Goal: Book appointment/travel/reservation

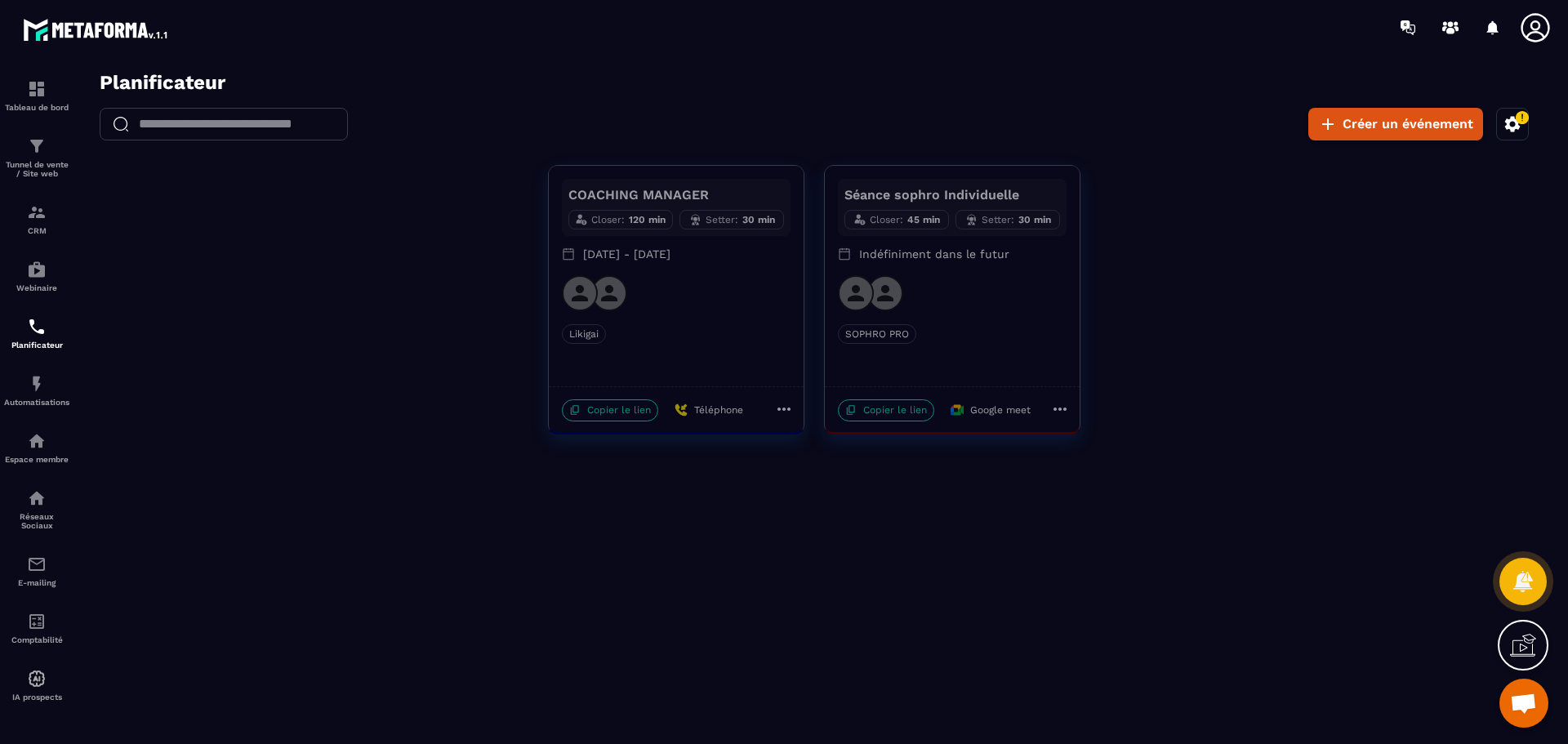
scroll to position [1128, 0]
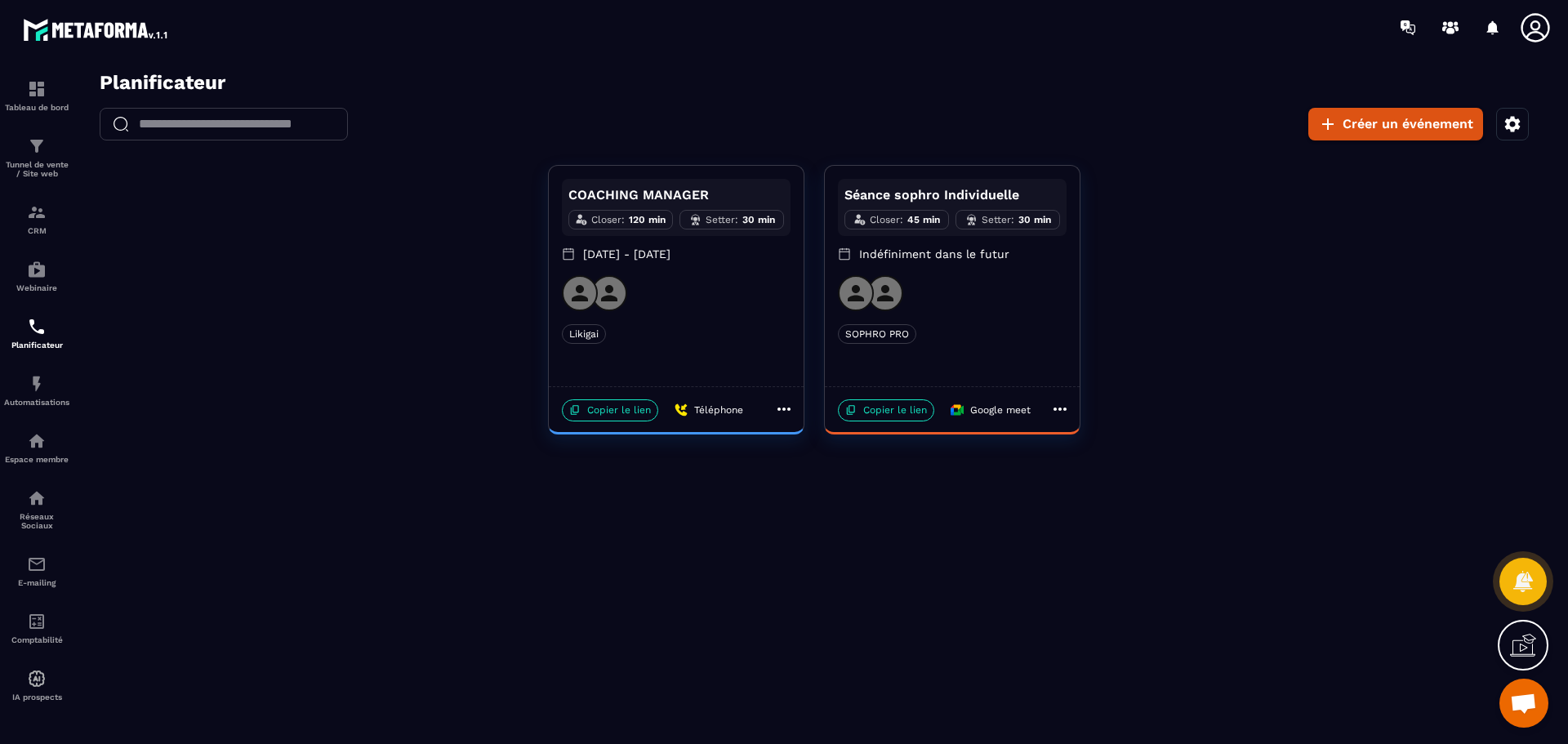
click at [951, 343] on div "SOPHRO PRO" at bounding box center [952, 334] width 229 height 20
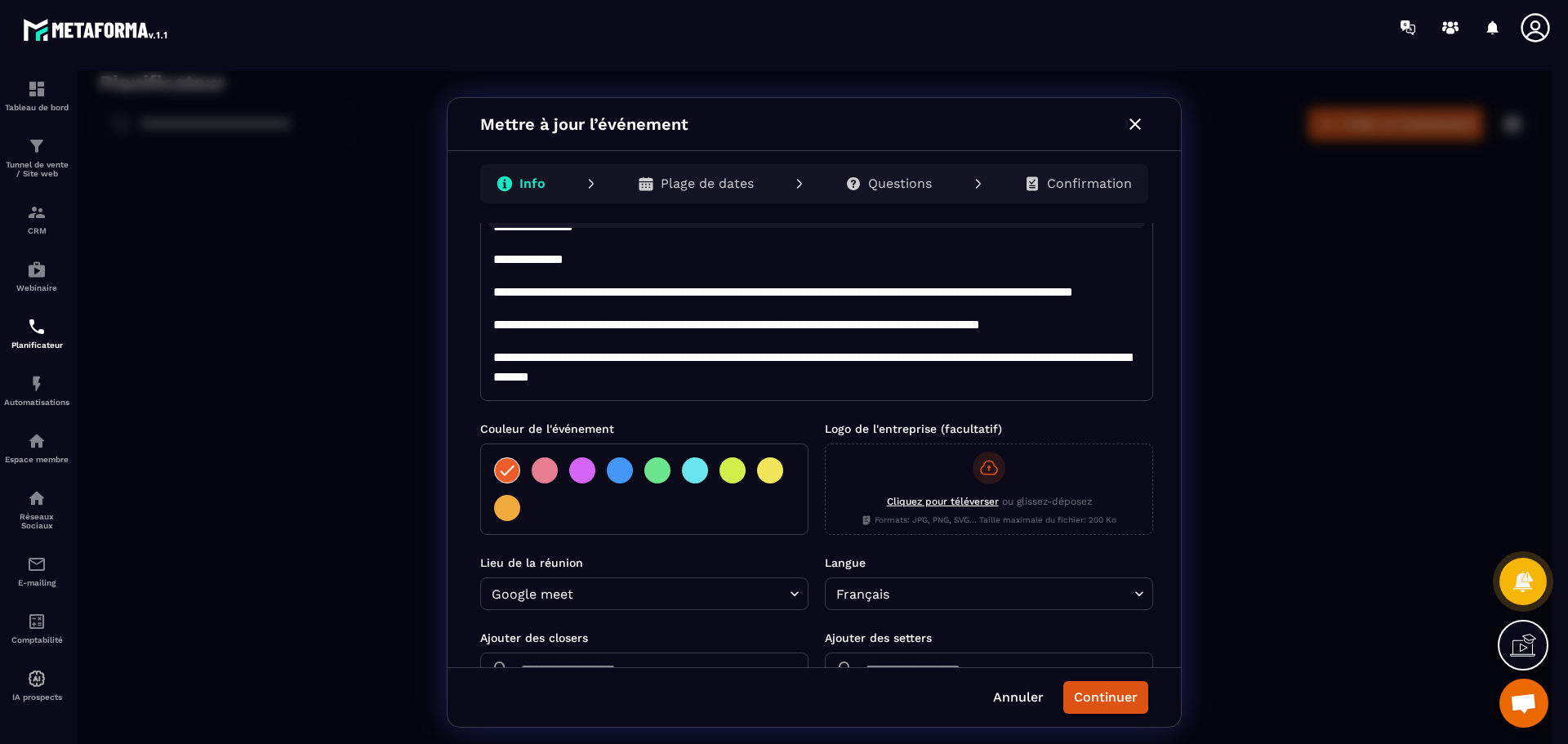
scroll to position [219, 0]
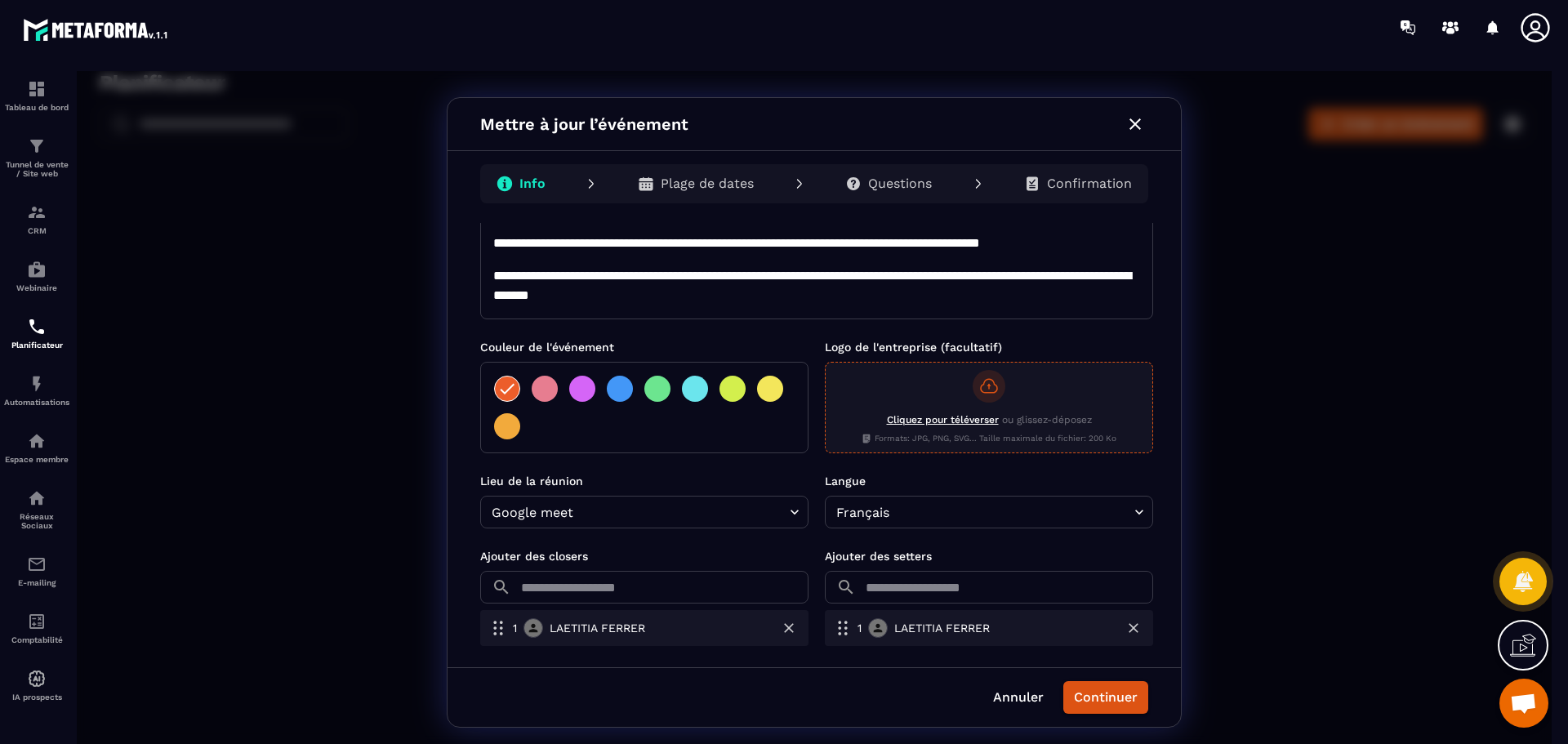
click at [952, 427] on p "Cliquez pour téléverser ou glissez-déposez" at bounding box center [989, 420] width 255 height 15
click at [77, 71] on input "Cliquez pour téléverser ou glissez-déposez Formats: JPG, PNG, SVG... Taille max…" at bounding box center [77, 71] width 0 height 0
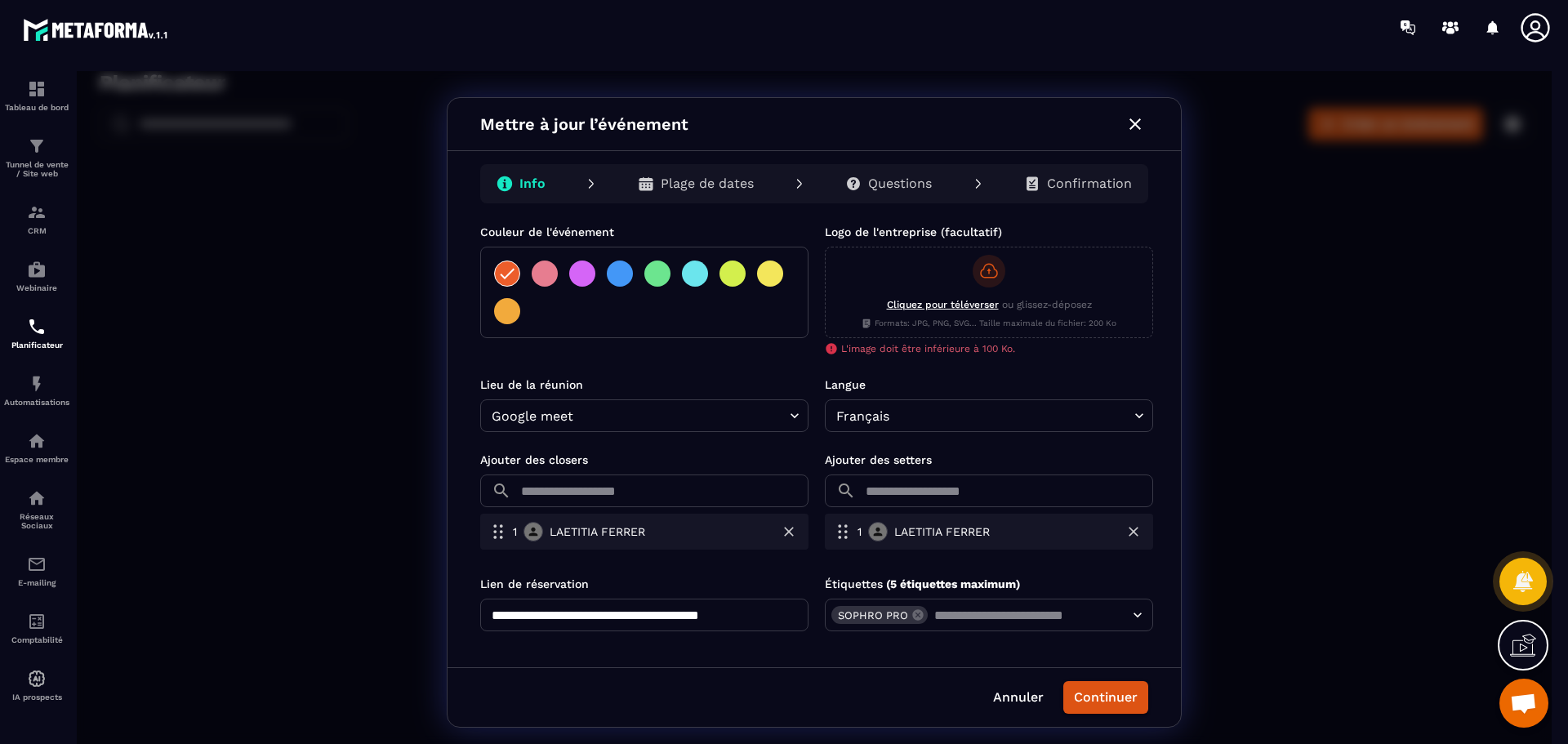
scroll to position [337, 0]
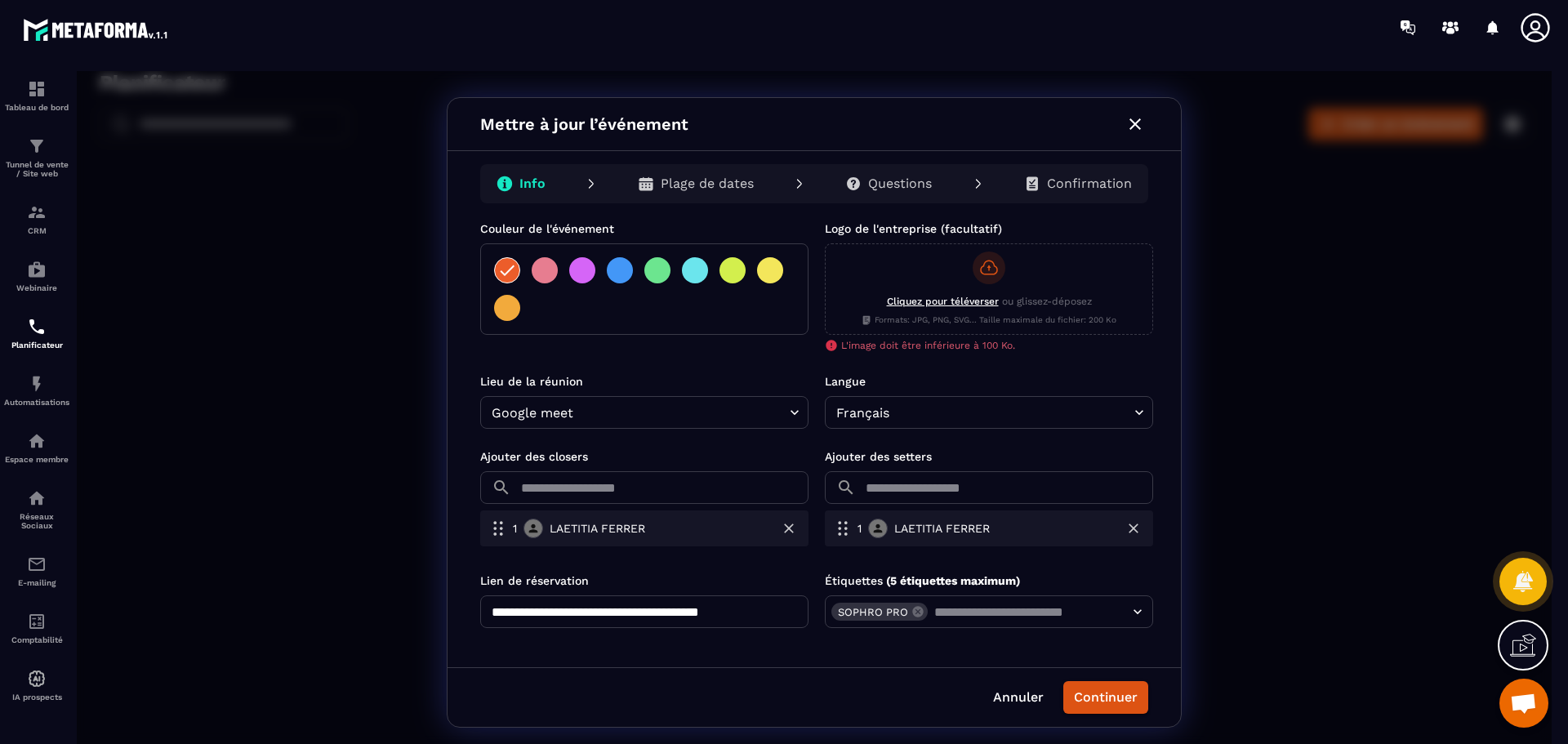
click at [779, 413] on body "**********" at bounding box center [814, 412] width 1475 height 683
click at [580, 448] on li "Telephone" at bounding box center [643, 452] width 313 height 26
type input "*********"
click at [1098, 699] on button "Continuer" at bounding box center [1105, 698] width 85 height 33
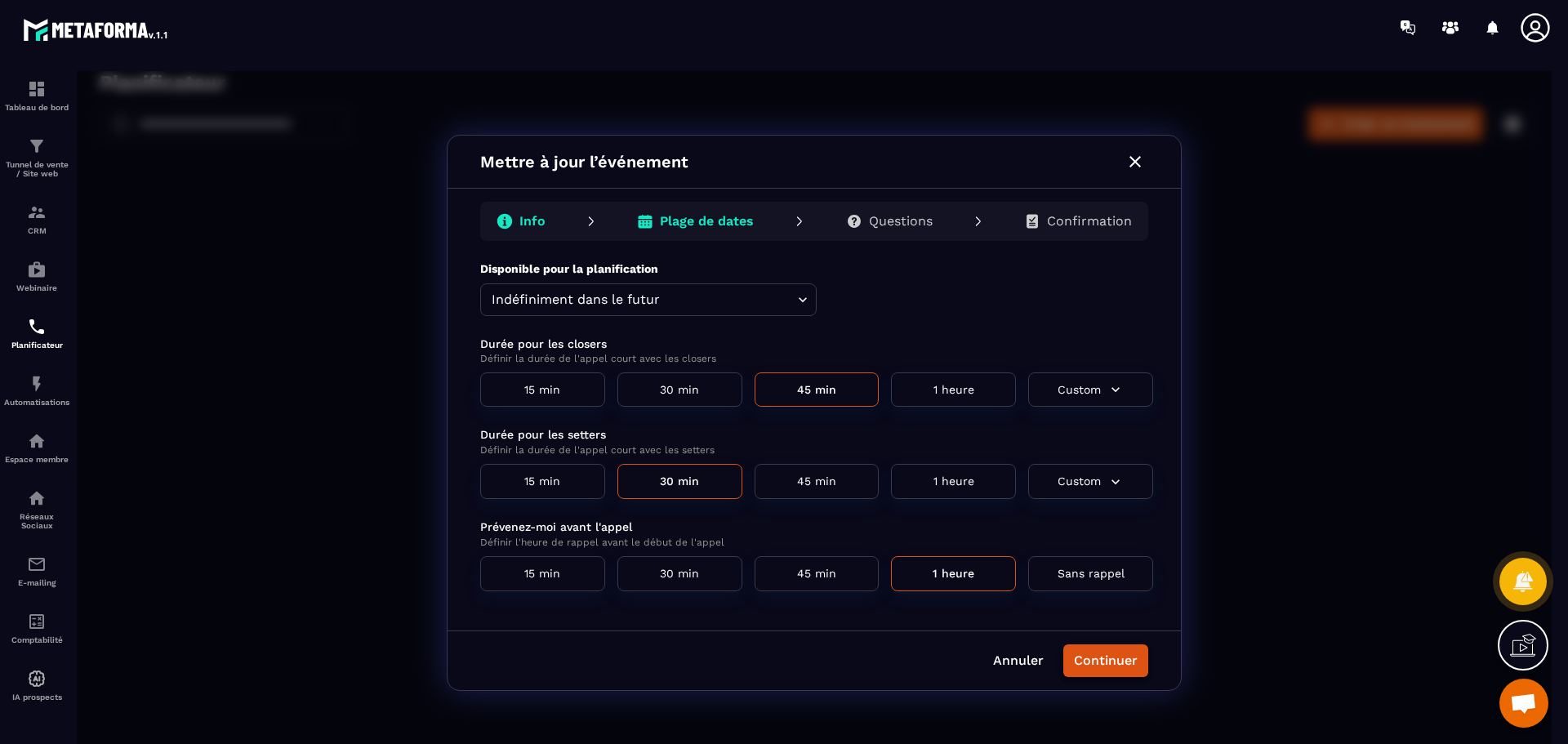
click at [1099, 660] on button "Continuer" at bounding box center [1105, 660] width 85 height 33
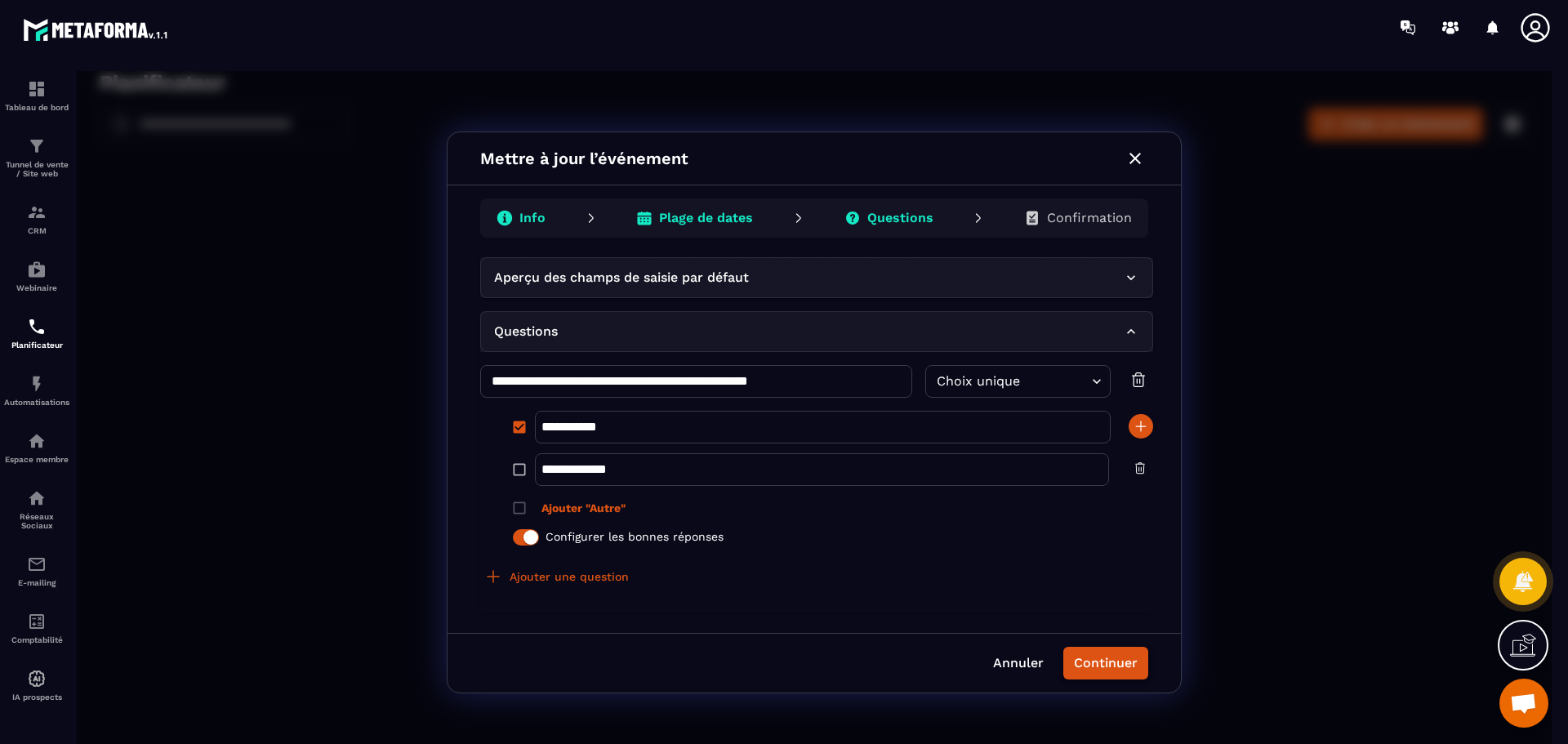
click at [1115, 661] on button "Continuer" at bounding box center [1105, 663] width 85 height 33
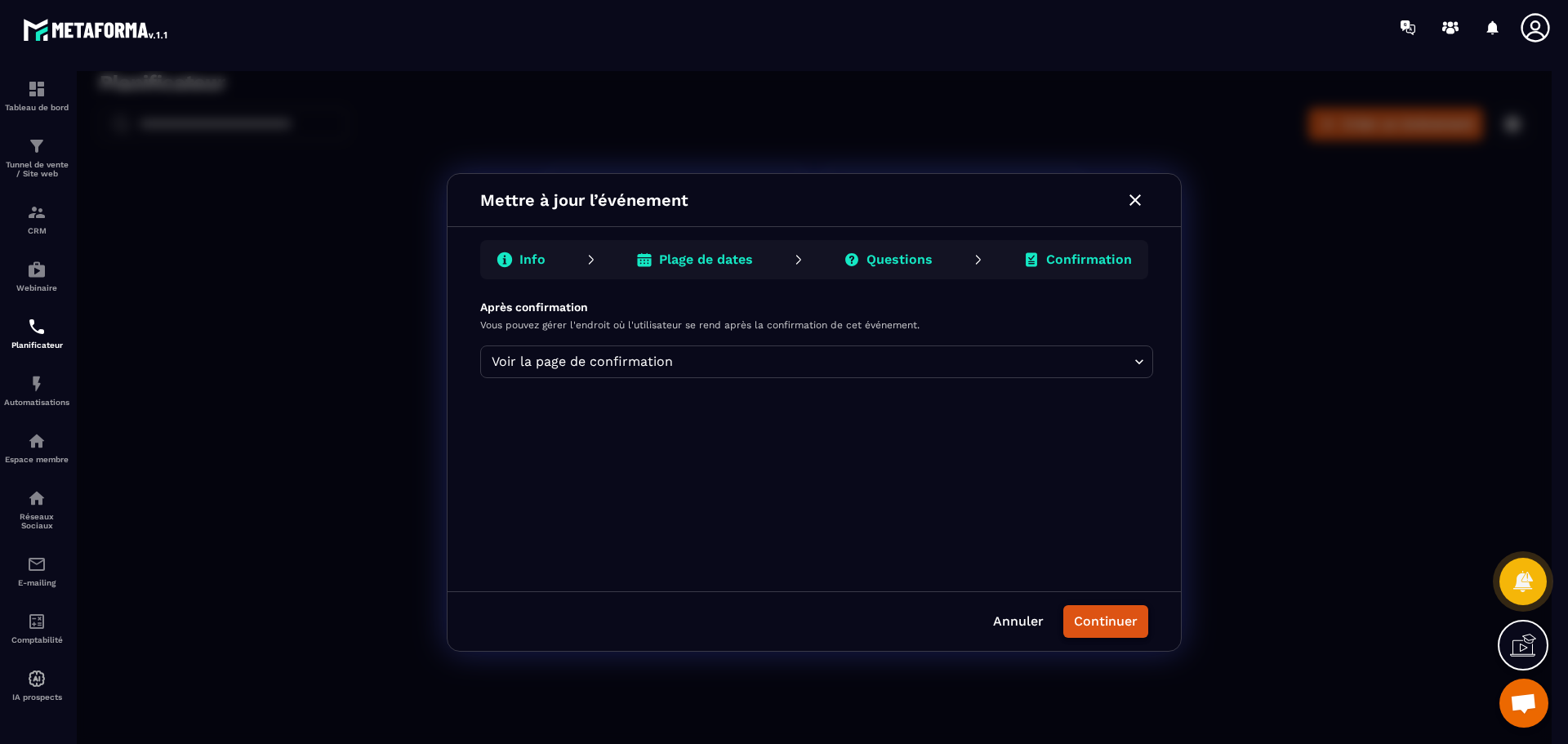
click at [1118, 629] on button "Continuer" at bounding box center [1105, 621] width 85 height 33
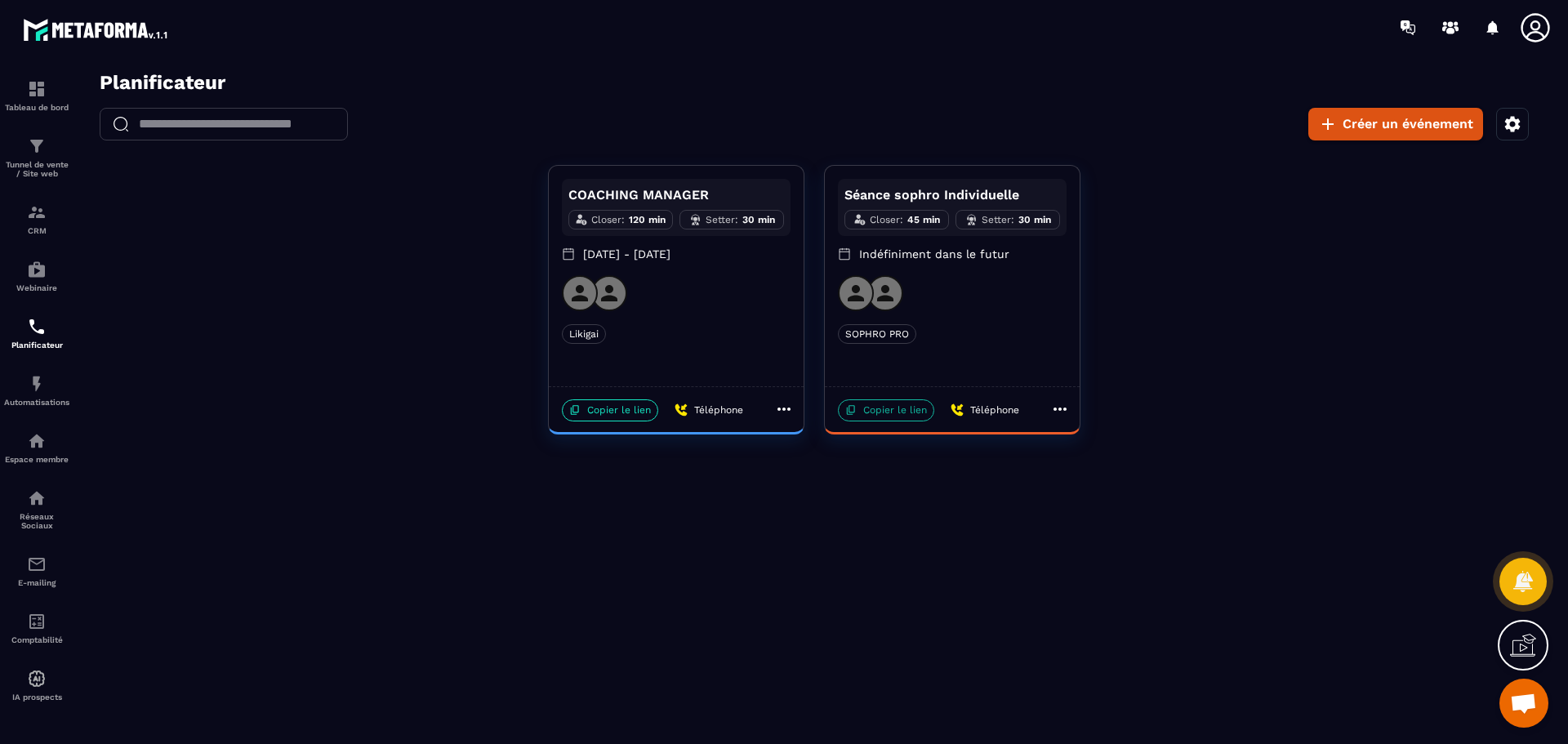
click at [894, 412] on p "Copier le lien" at bounding box center [886, 411] width 97 height 22
drag, startPoint x: 1603, startPoint y: 714, endPoint x: 707, endPoint y: 414, distance: 944.9
click at [1520, 129] on icon "button" at bounding box center [1511, 124] width 20 height 20
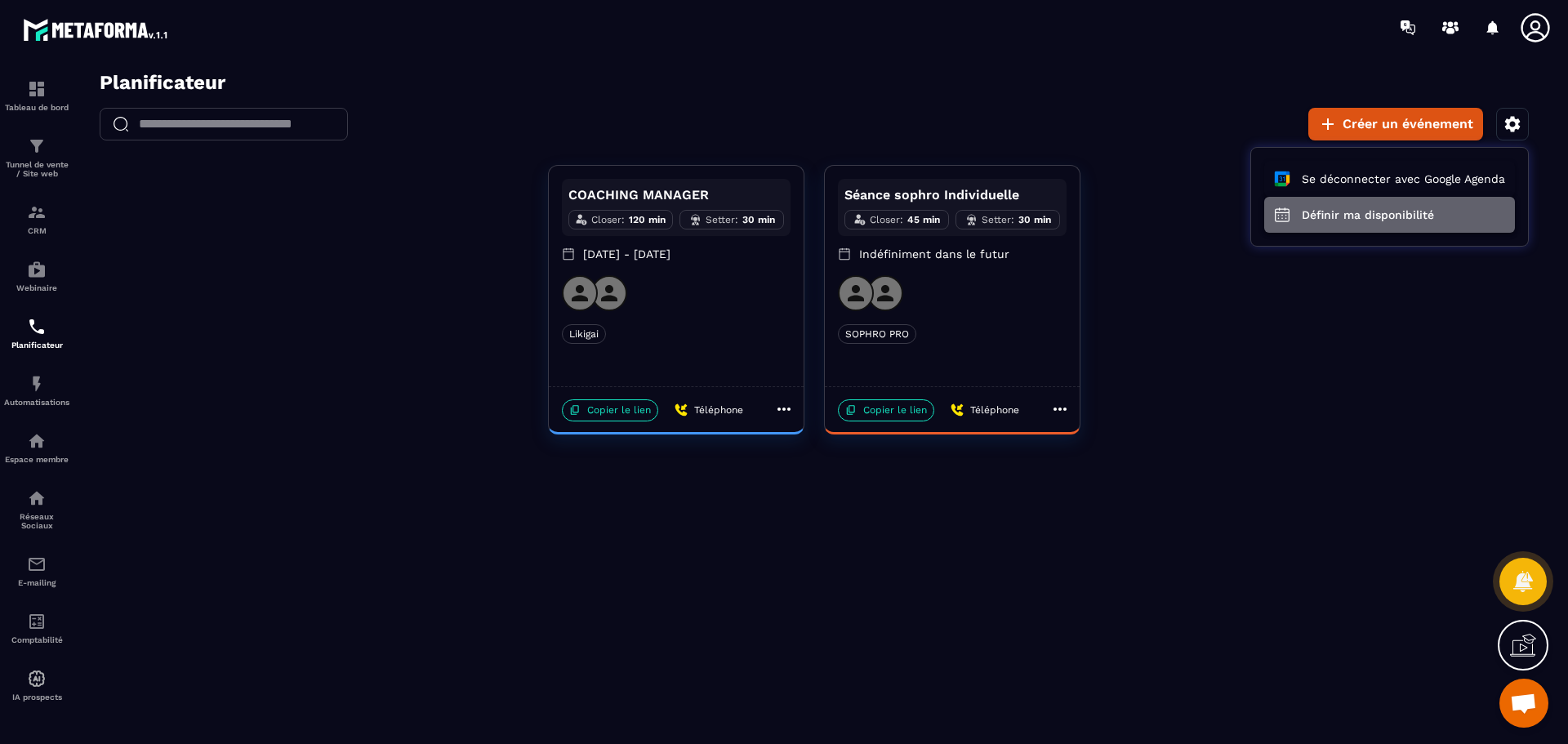
click at [1335, 212] on button "Définir ma disponibilité" at bounding box center [1390, 215] width 251 height 36
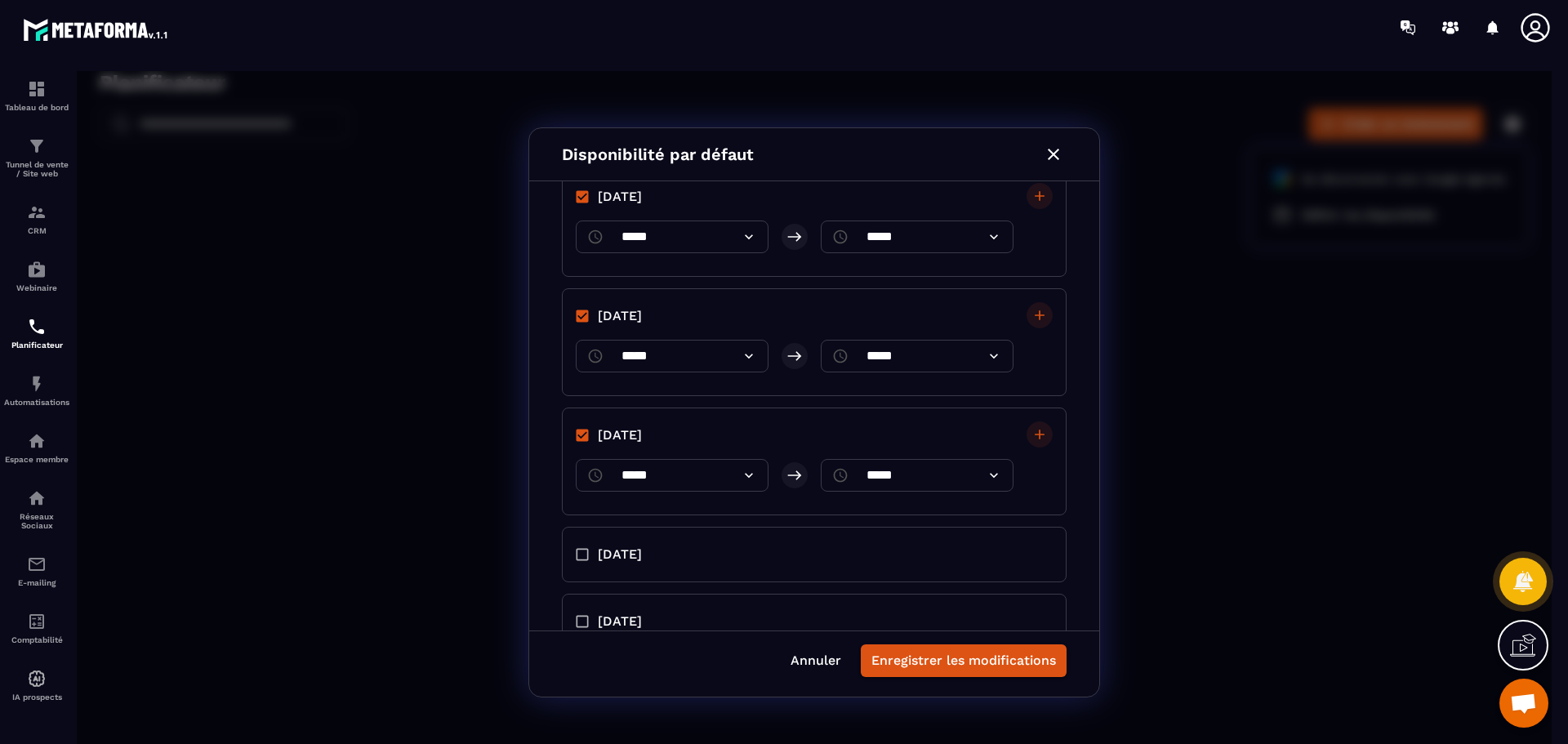
scroll to position [295, 0]
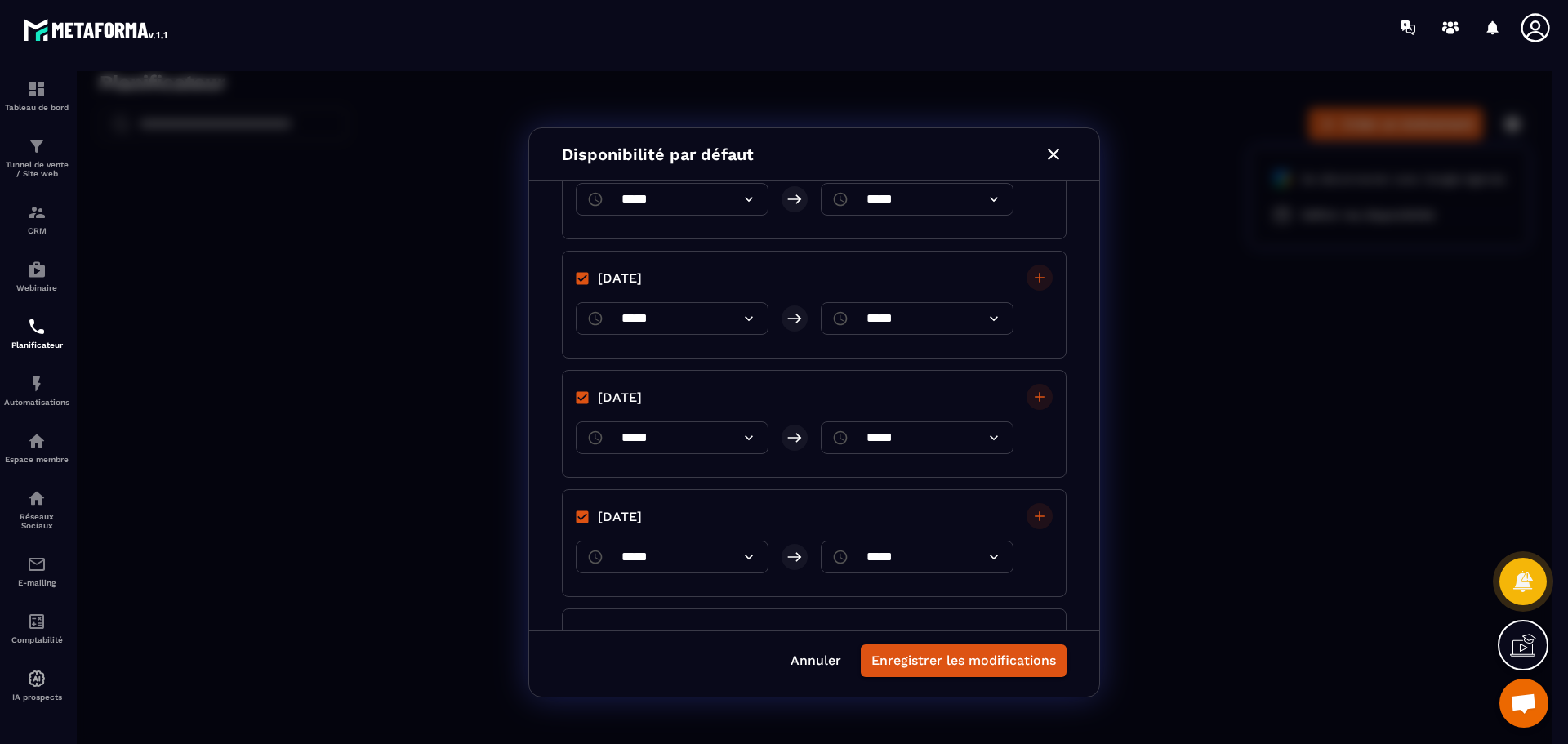
click at [609, 563] on div "​ ***** ​" at bounding box center [671, 557] width 192 height 33
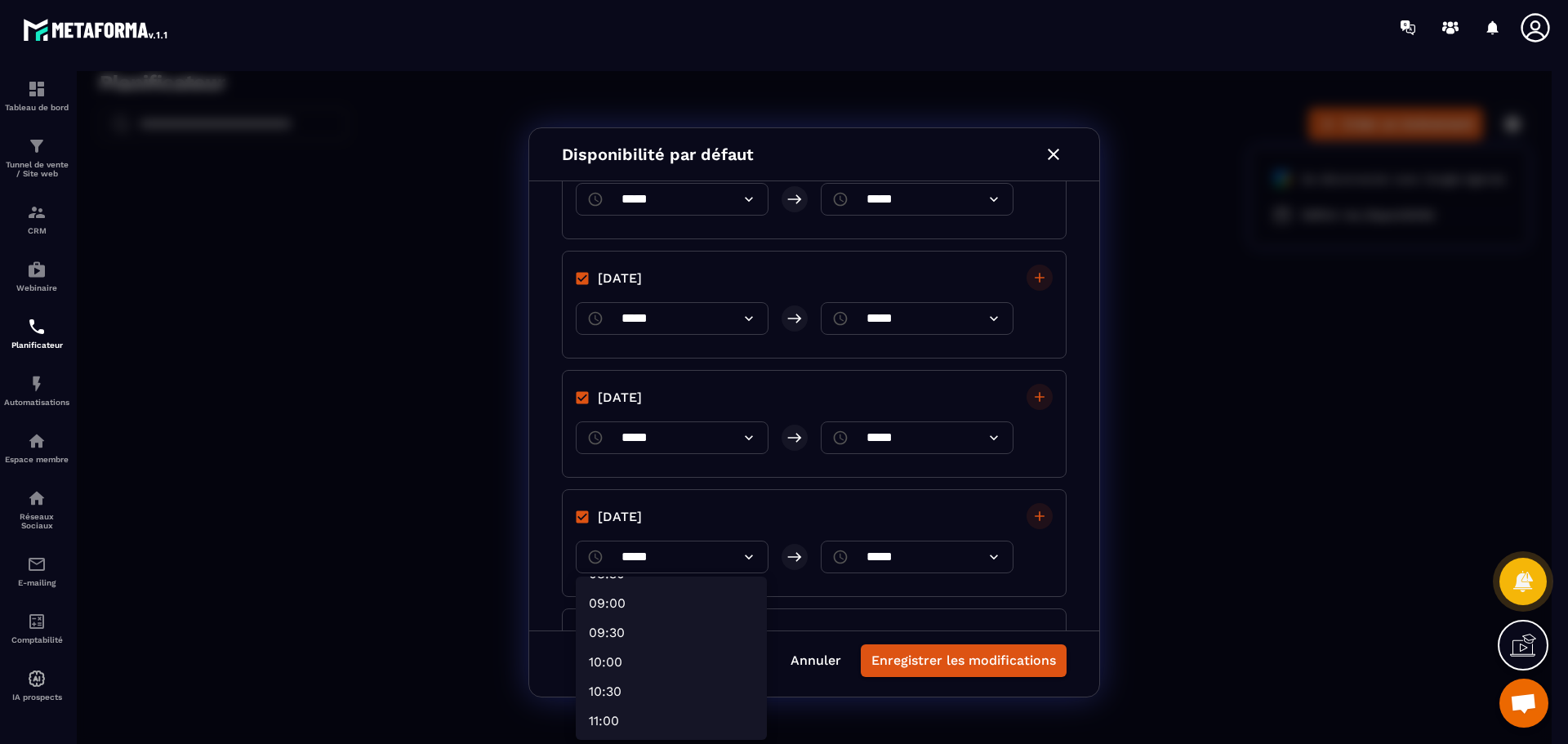
scroll to position [435, 0]
click at [619, 713] on li "09:30" at bounding box center [674, 720] width 185 height 26
type input "*****"
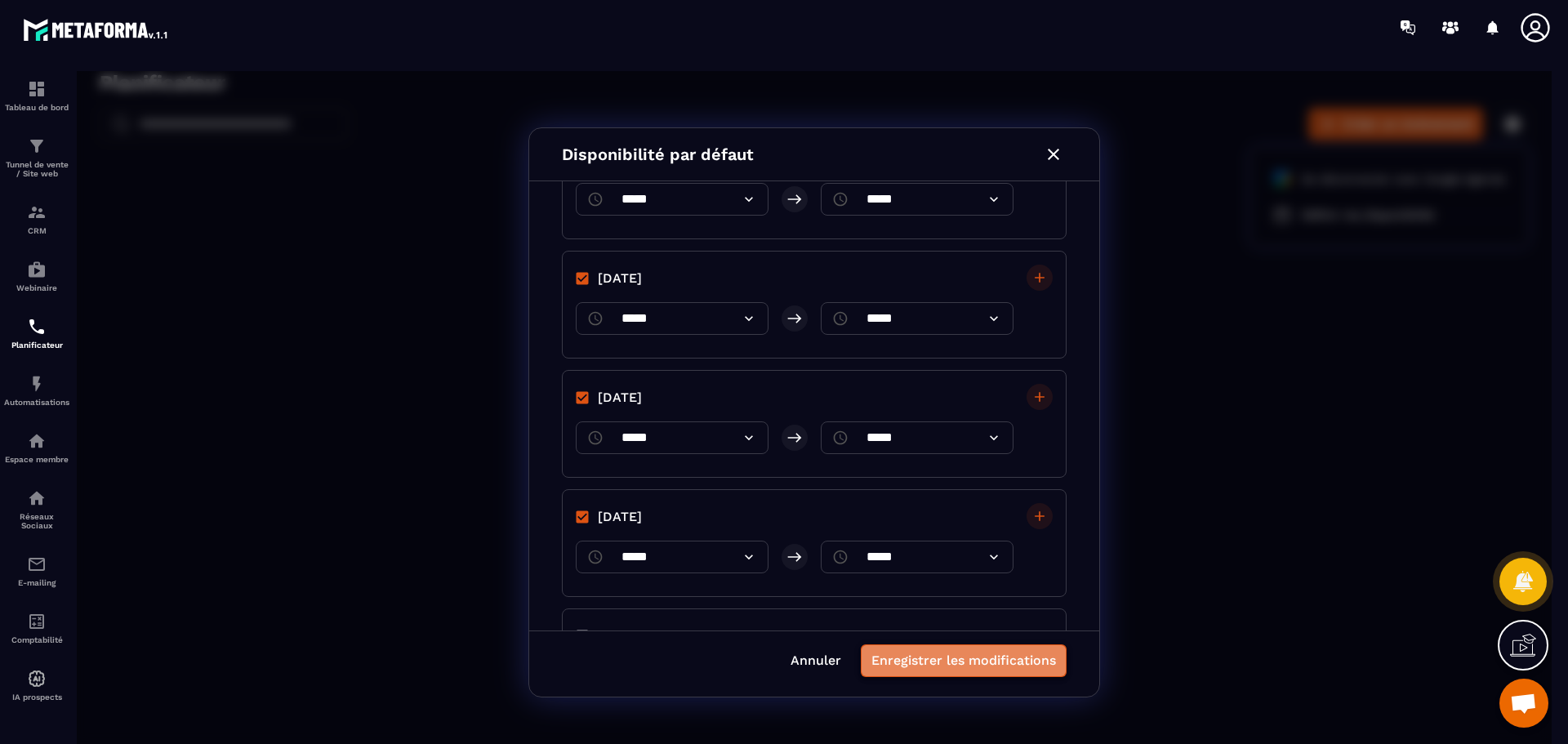
click at [975, 663] on button "Enregistrer les modifications" at bounding box center [963, 660] width 205 height 33
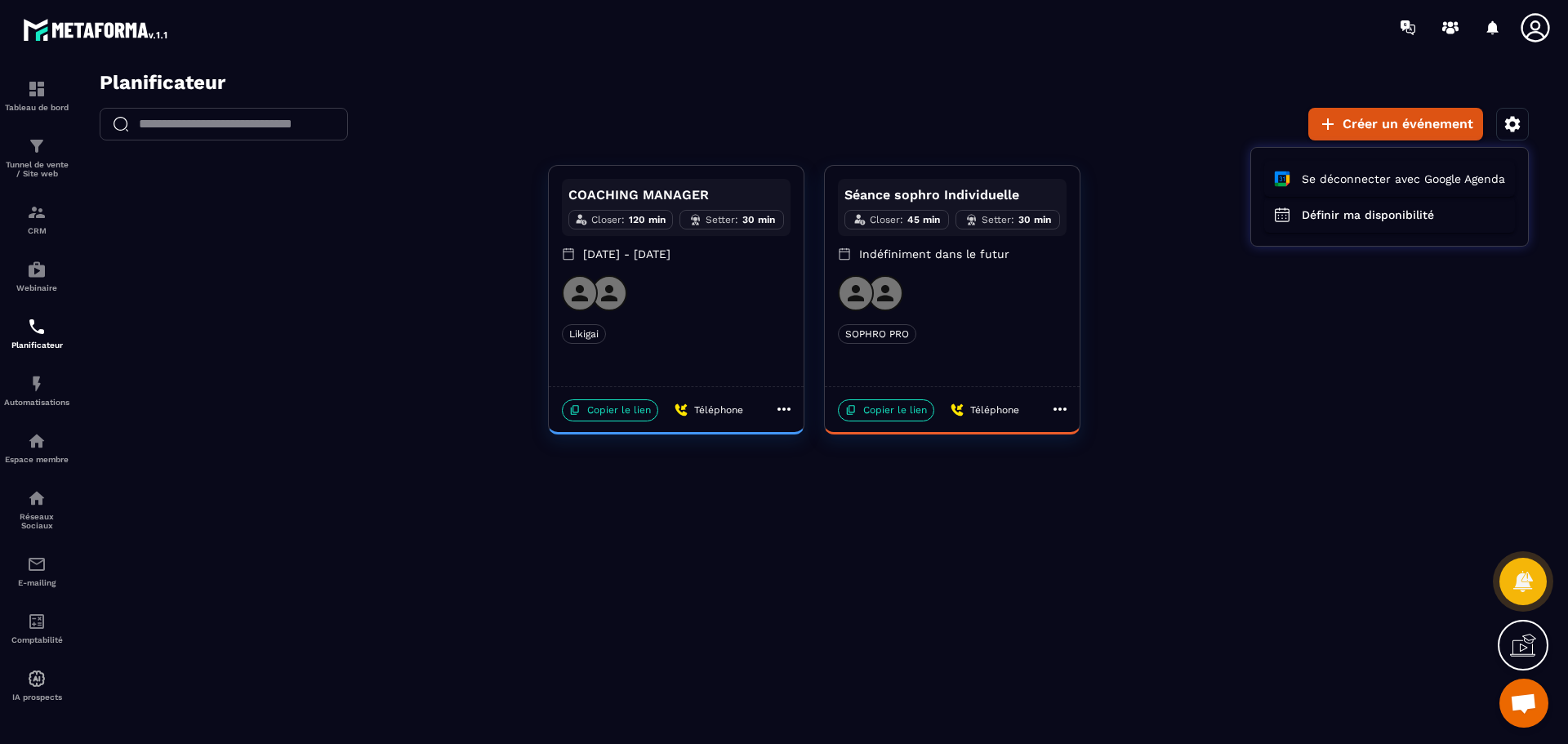
click at [663, 345] on div at bounding box center [814, 412] width 1475 height 683
click at [663, 345] on div "COACHING MANAGER Closer : 120 min Setter : 30 min 25/08/2025 - 05/09/2025 Likig…" at bounding box center [676, 275] width 255 height 220
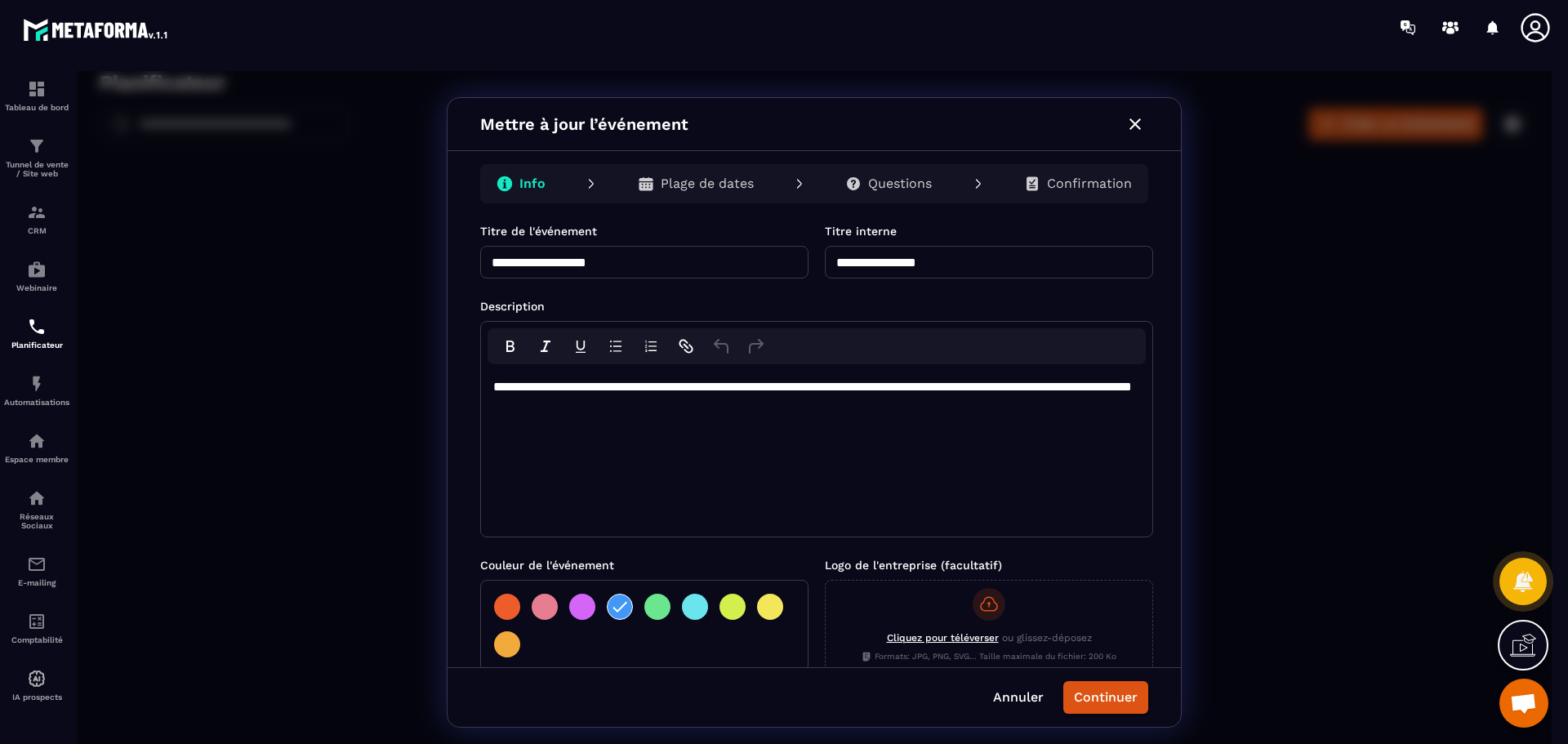
click at [1143, 128] on icon "button" at bounding box center [1135, 124] width 20 height 20
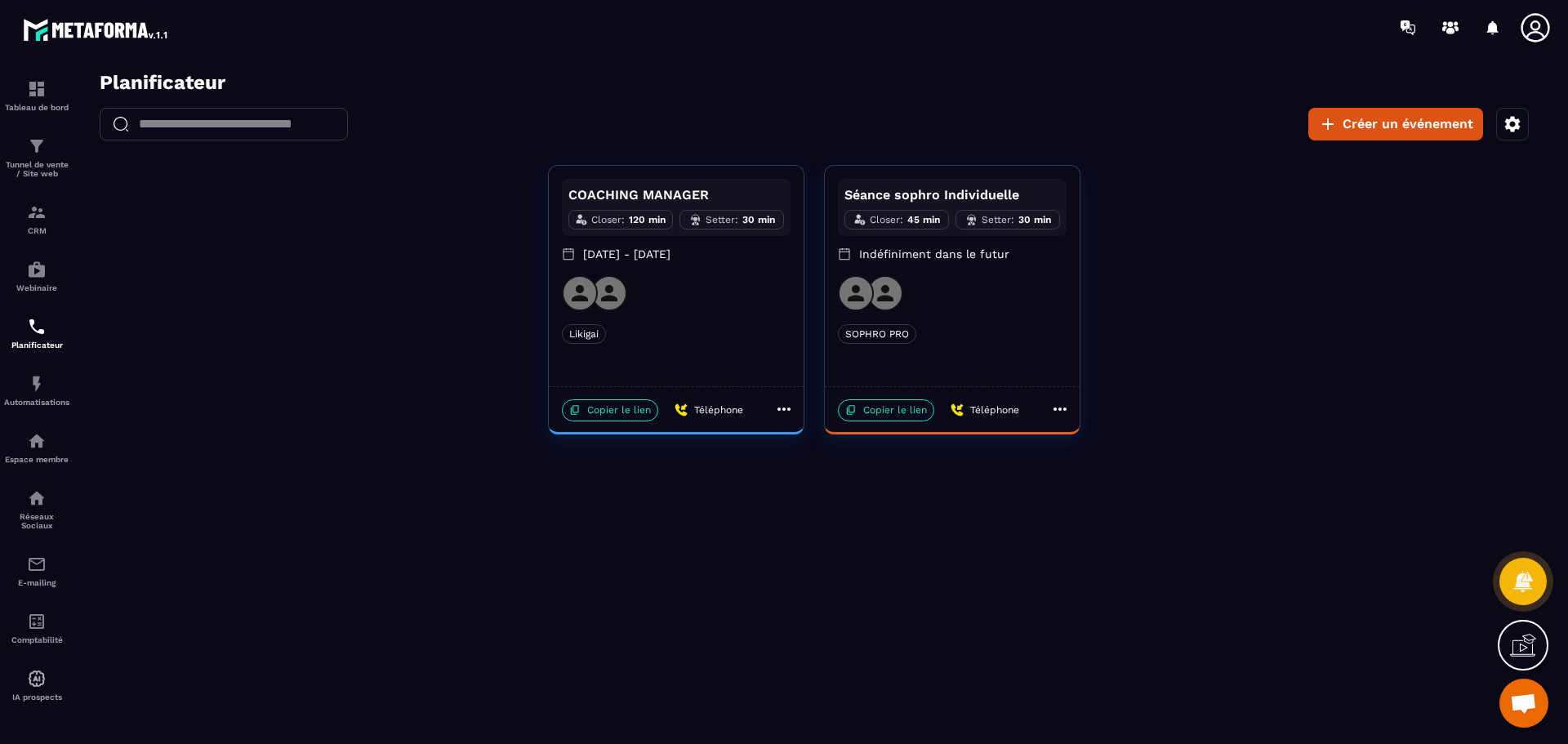
click at [1522, 123] on icon "button" at bounding box center [1511, 124] width 20 height 20
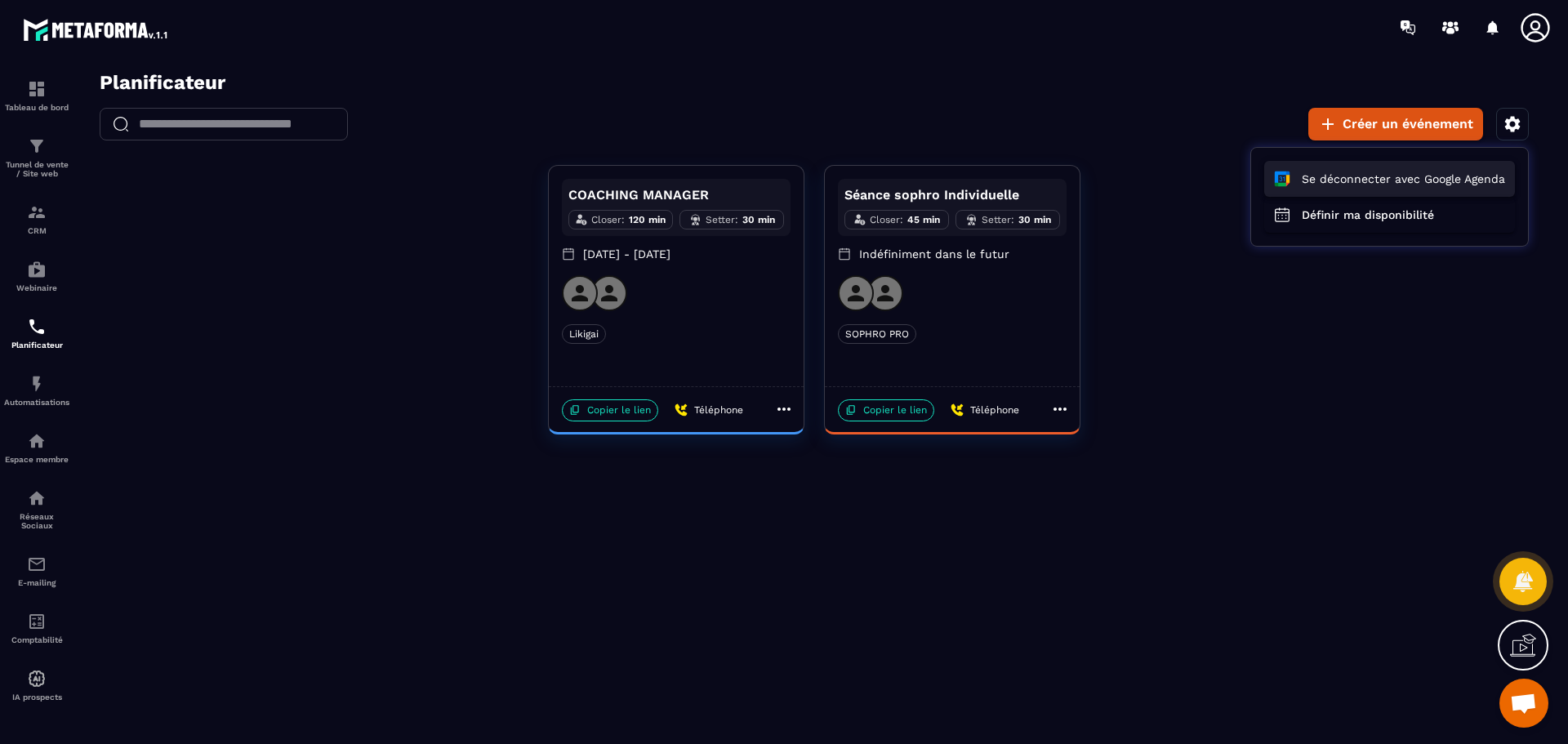
click at [1338, 184] on button "Se déconnecter avec Google Agenda" at bounding box center [1390, 179] width 251 height 36
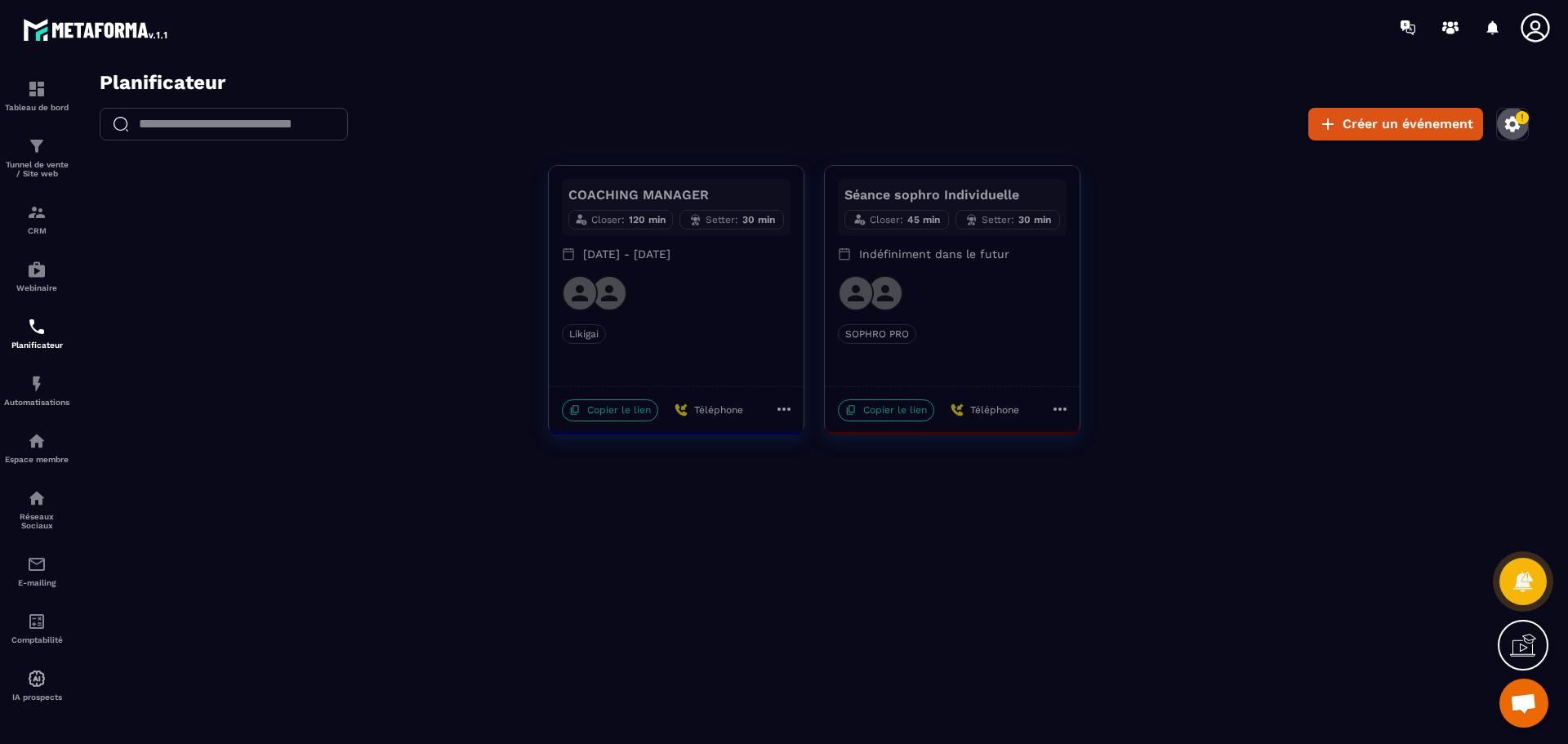
click at [1523, 127] on button "button" at bounding box center [1511, 124] width 33 height 33
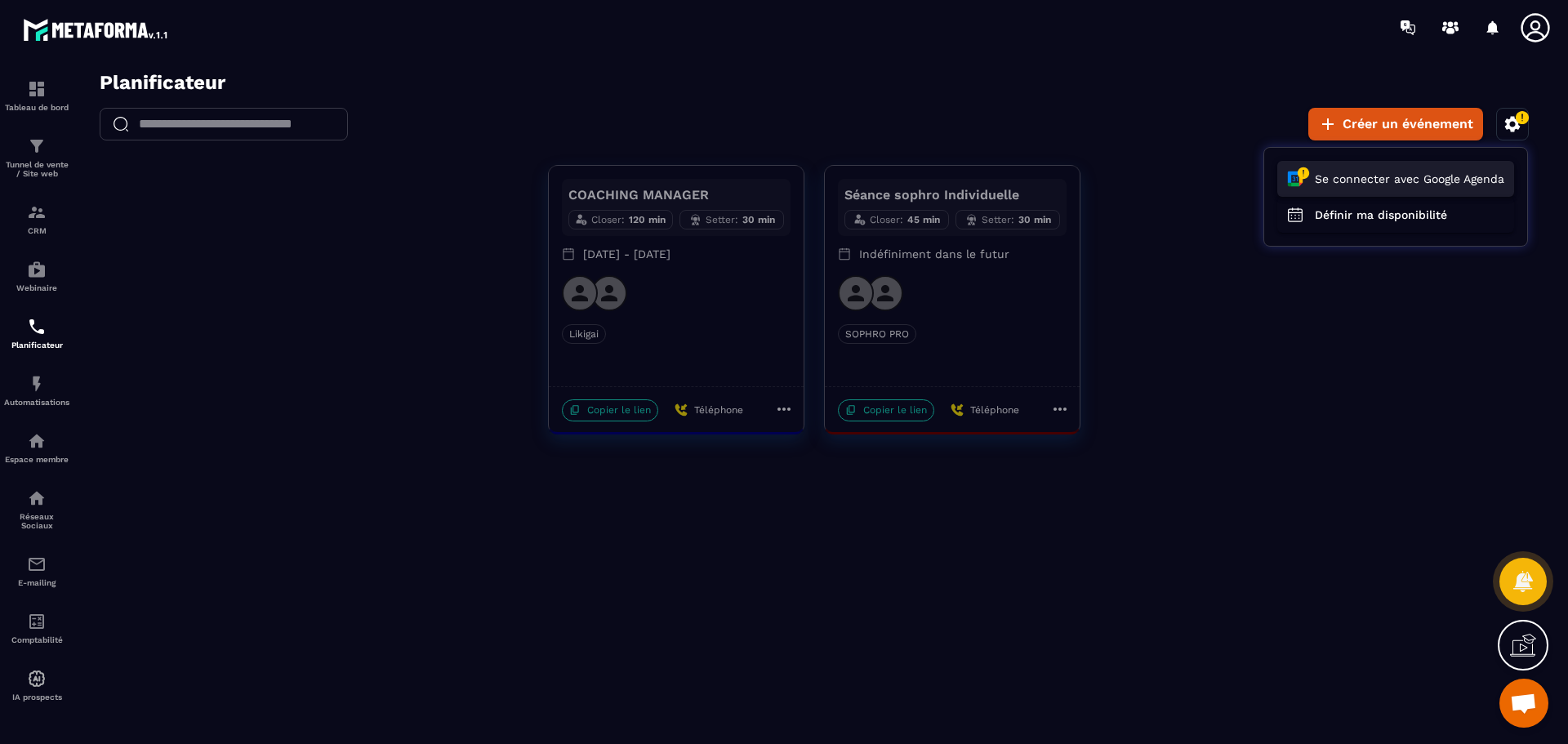
click at [1385, 191] on button "Se connecter avec Google Agenda" at bounding box center [1395, 179] width 237 height 36
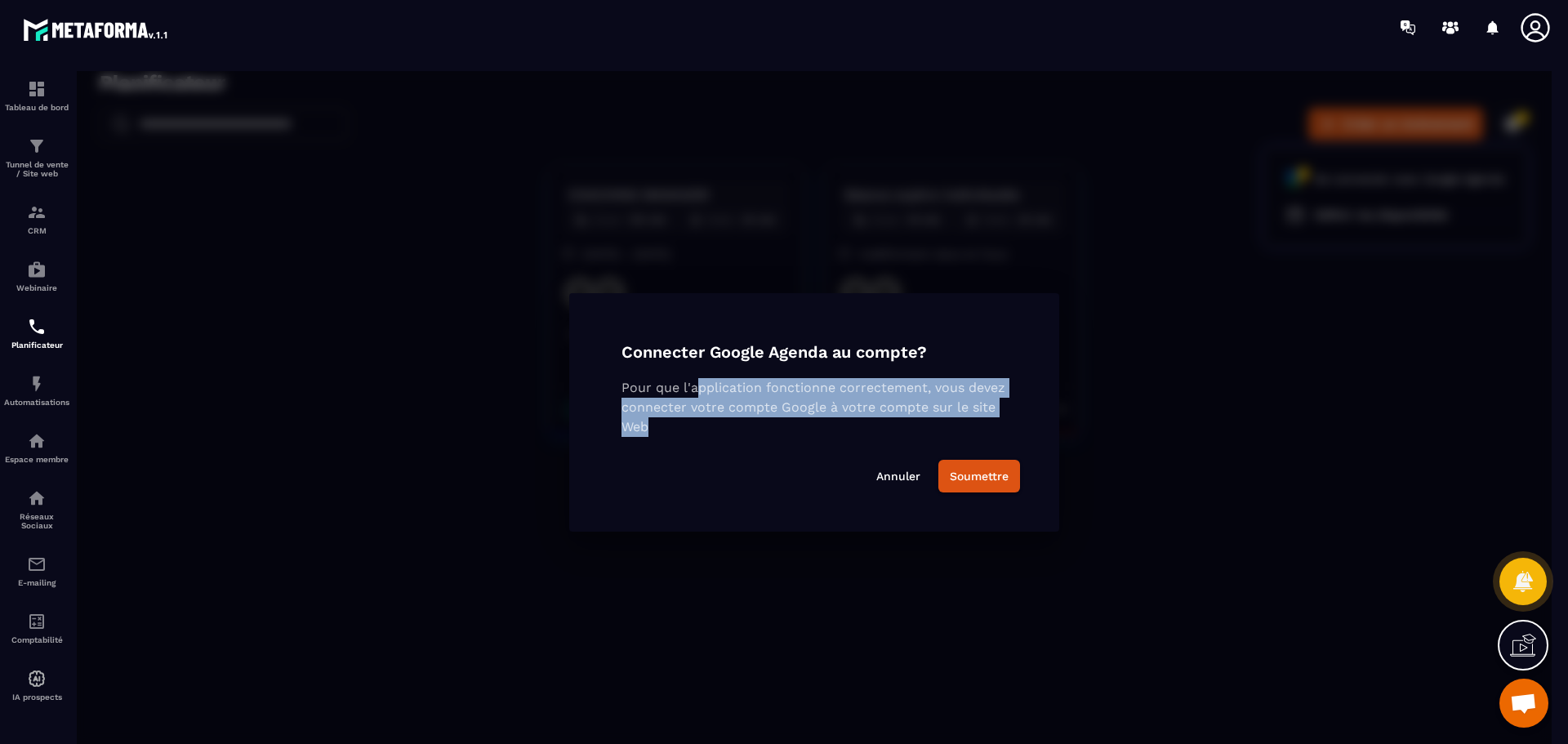
drag, startPoint x: 693, startPoint y: 389, endPoint x: 1005, endPoint y: 429, distance: 314.6
click at [1005, 429] on p "Pour que l'application fonctionne correctement, vous devez connecter votre comp…" at bounding box center [814, 407] width 386 height 59
click at [978, 490] on button "Soumettre" at bounding box center [979, 476] width 82 height 33
click at [984, 468] on button "Soumettre" at bounding box center [979, 476] width 82 height 33
click at [904, 481] on button "Annuler" at bounding box center [898, 475] width 67 height 31
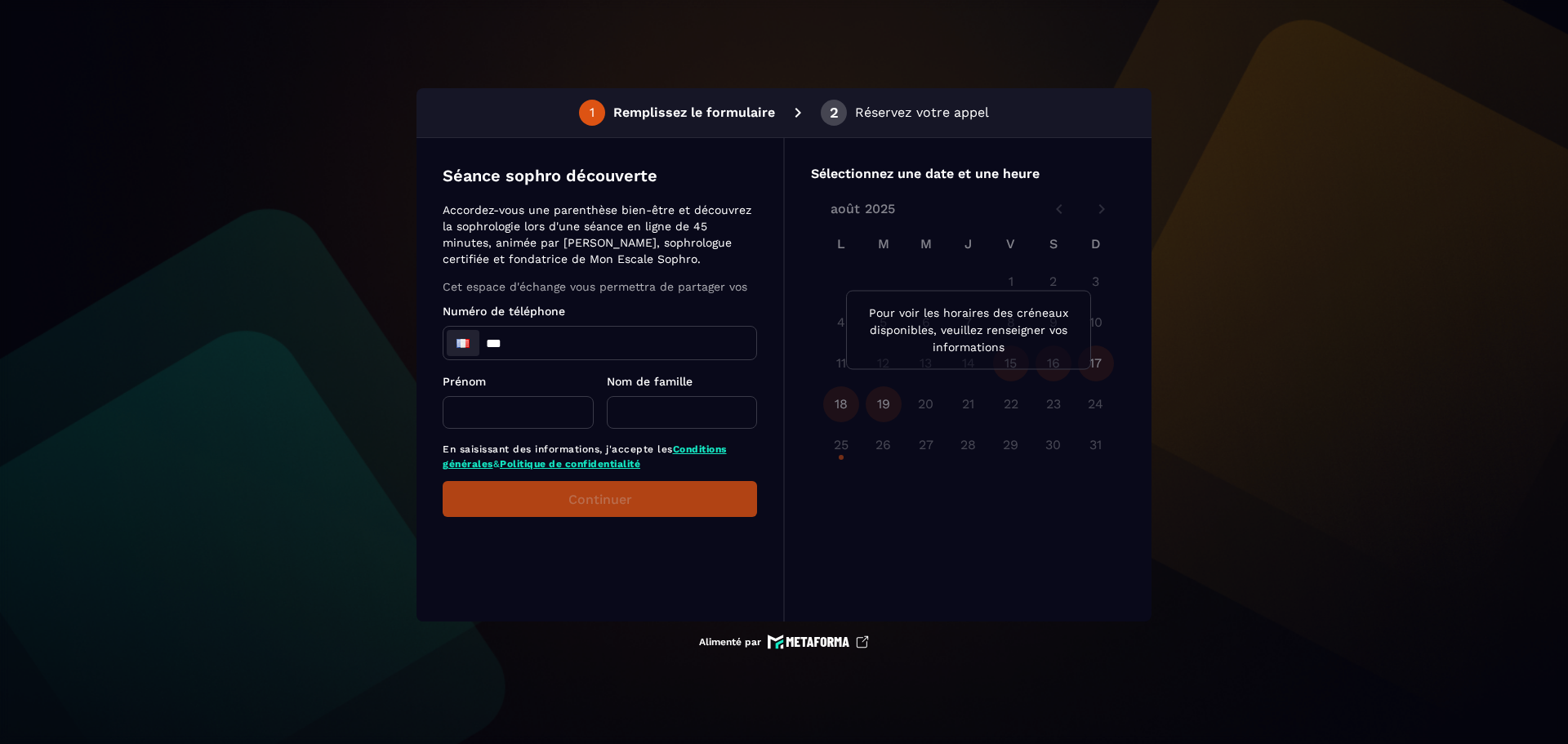
click at [520, 346] on input "***" at bounding box center [600, 342] width 312 height 33
type input "**********"
click at [535, 396] on input "text" at bounding box center [518, 412] width 152 height 33
click at [529, 419] on input "text" at bounding box center [518, 412] width 152 height 33
type input "*"
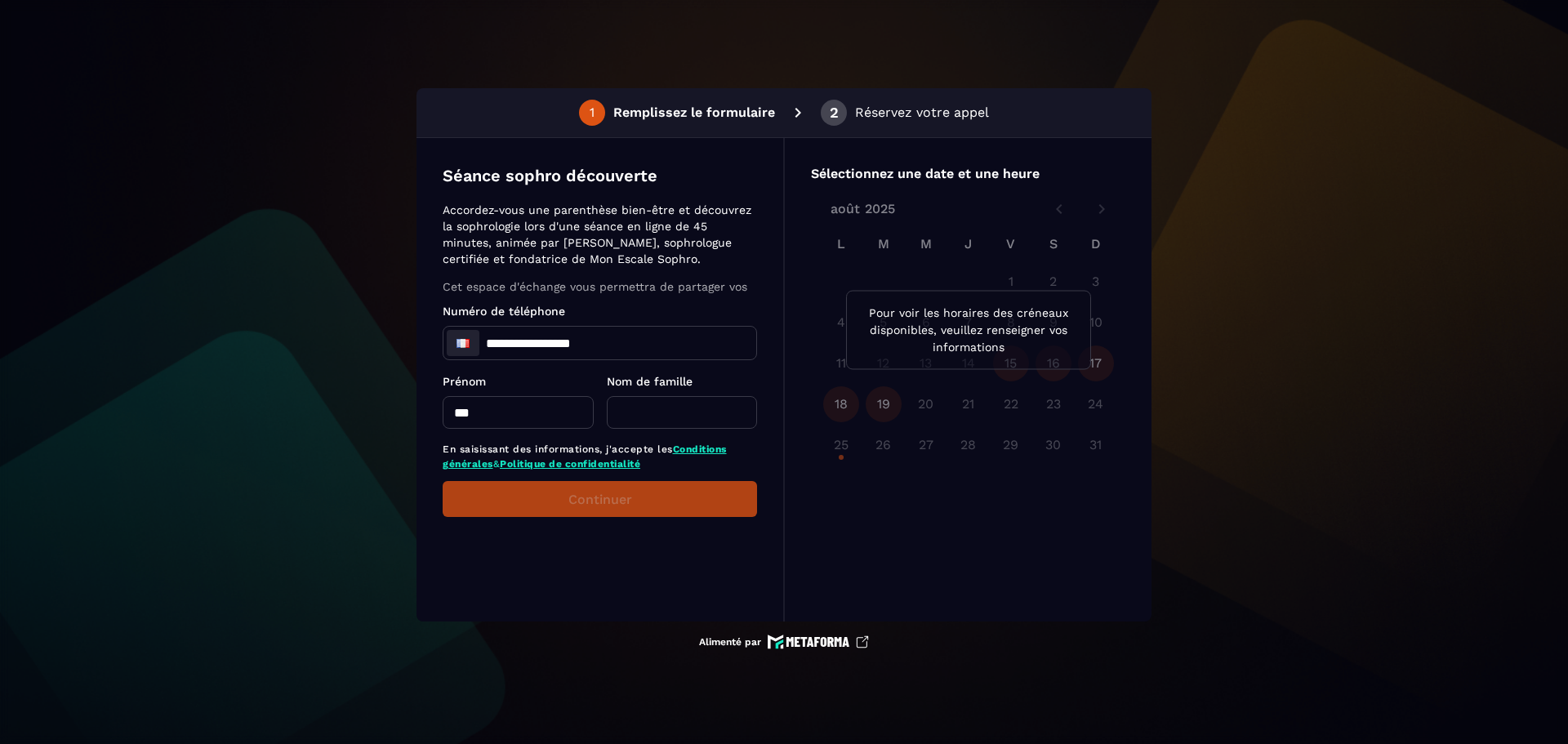
type input "***"
click at [684, 415] on input "text" at bounding box center [682, 412] width 152 height 33
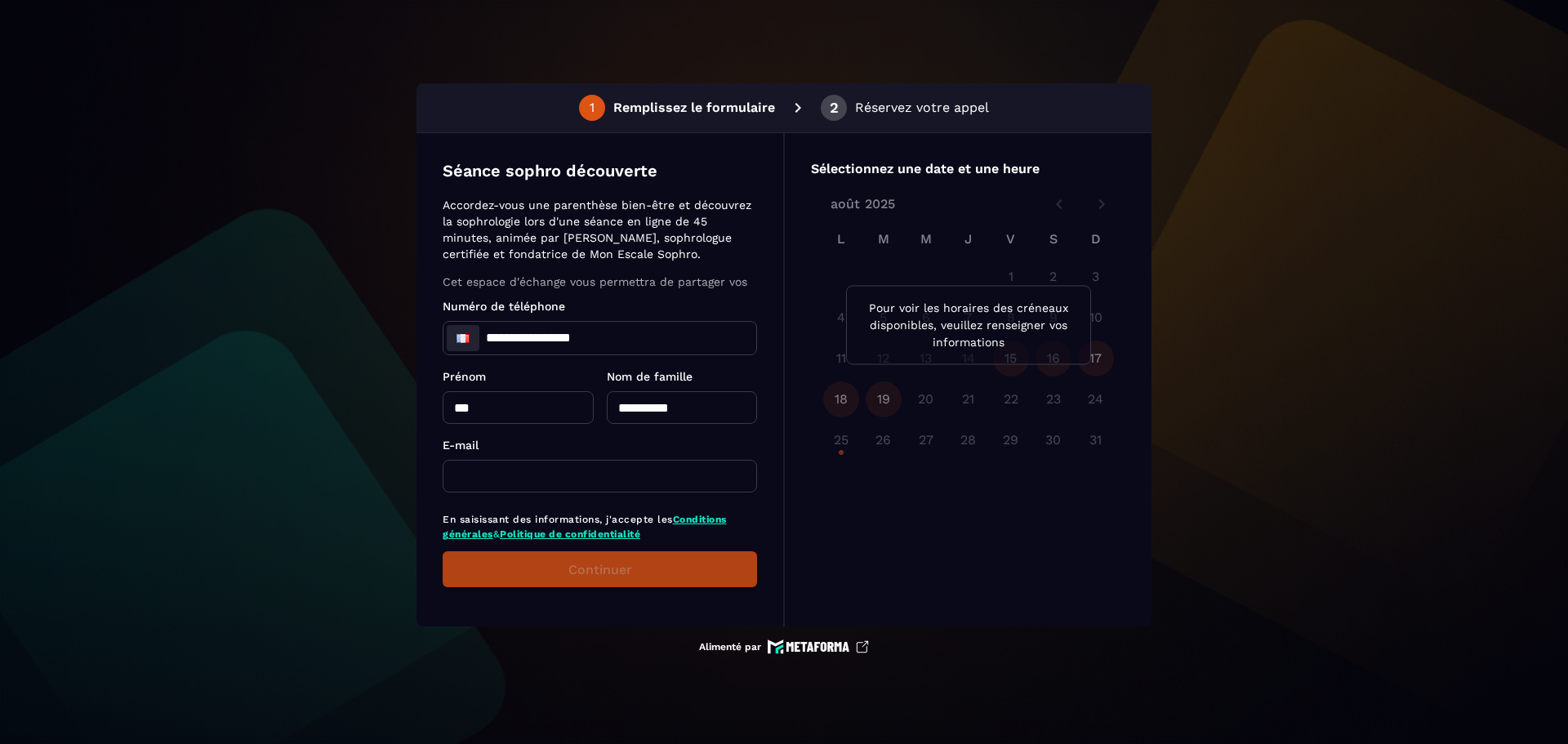
type input "**********"
click at [580, 466] on input "text" at bounding box center [600, 476] width 314 height 33
type input "**********"
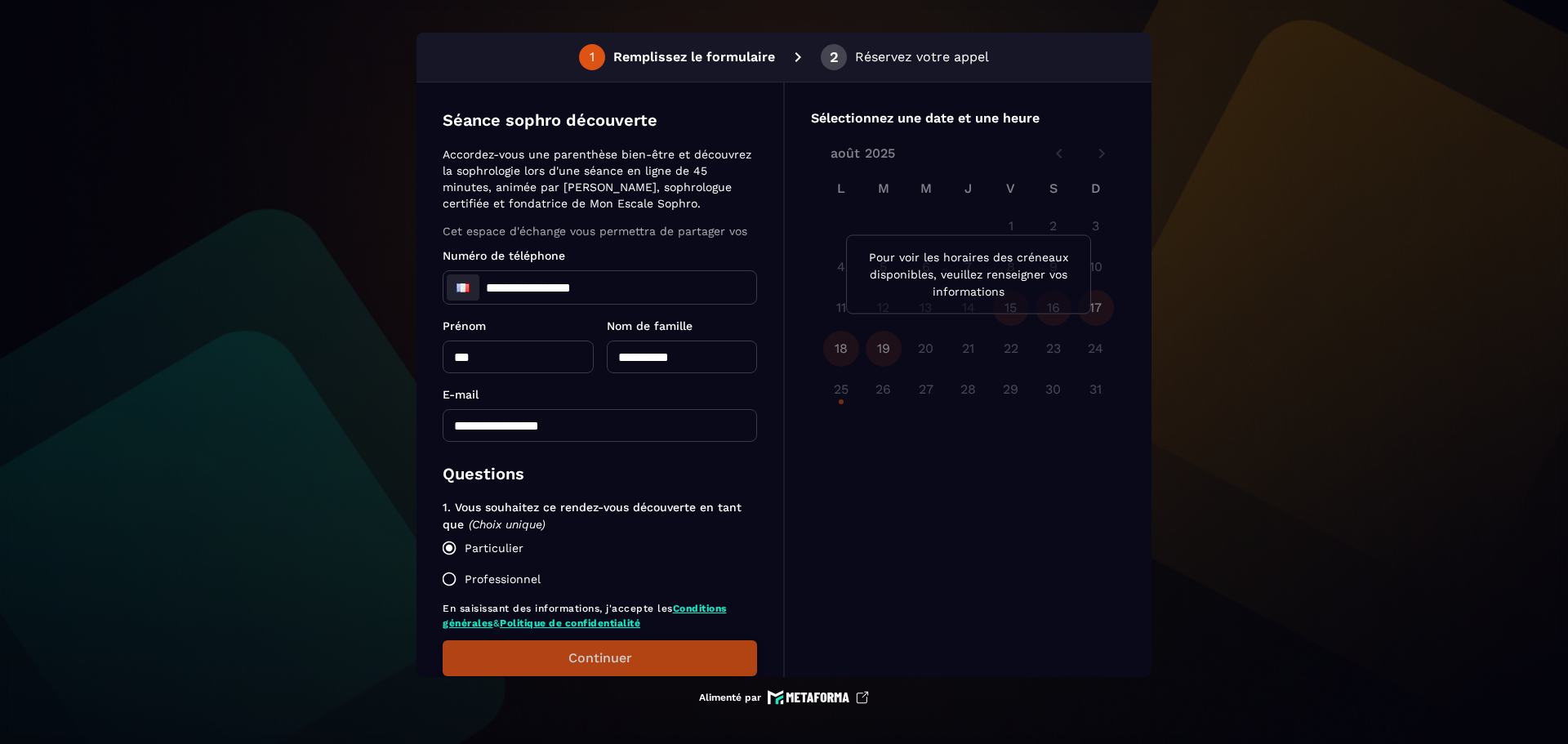
click at [610, 657] on font "Continuer" at bounding box center [600, 658] width 64 height 16
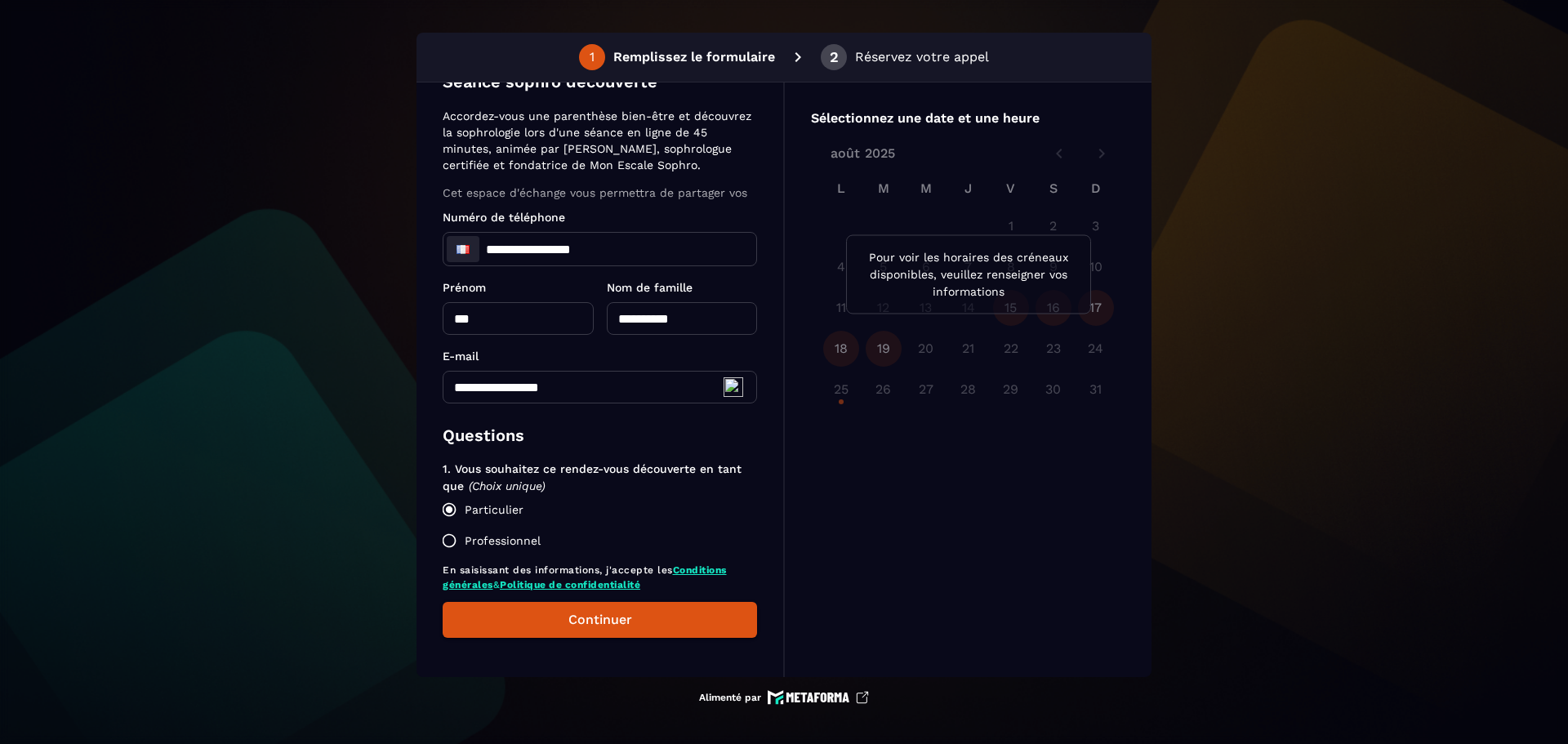
click at [495, 589] on font "&" at bounding box center [497, 585] width 7 height 11
click at [604, 620] on font "Continuer" at bounding box center [600, 619] width 64 height 16
